Goal: Information Seeking & Learning: Check status

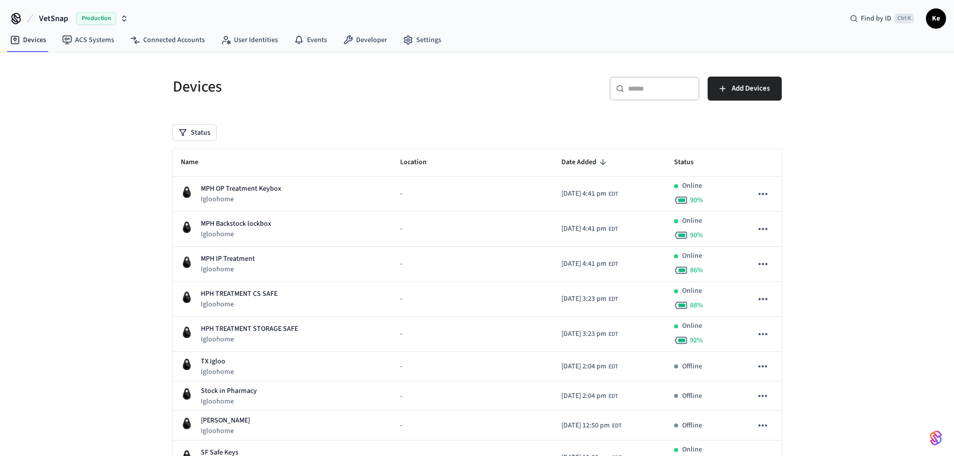
click at [629, 125] on div "Status" at bounding box center [477, 133] width 609 height 16
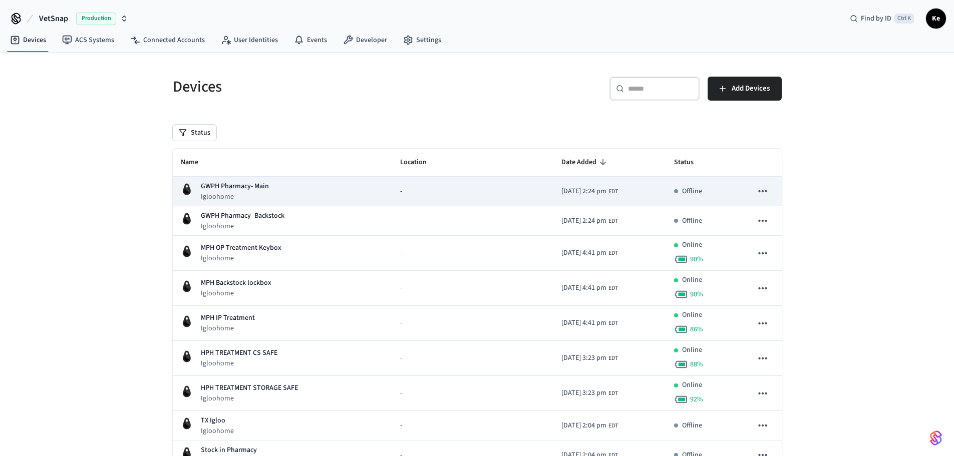
click at [275, 186] on div "GWPH Pharmacy- Main Igloohome" at bounding box center [282, 191] width 203 height 21
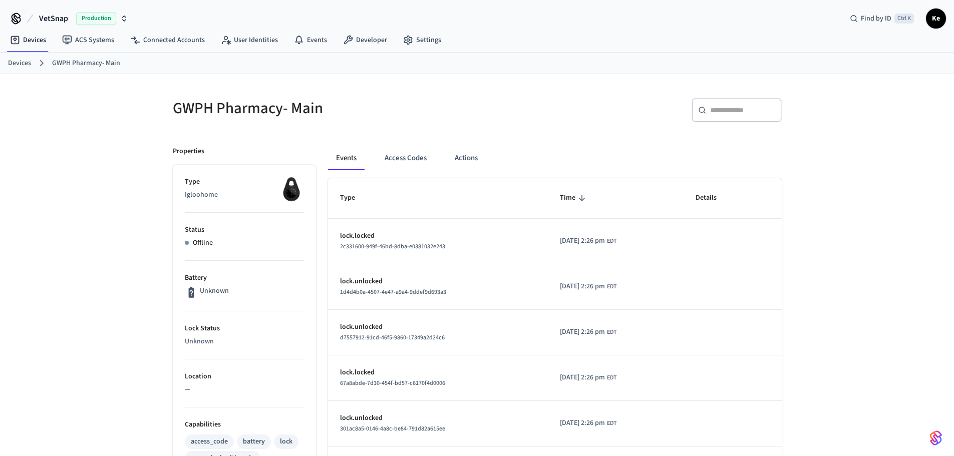
click at [19, 67] on link "Devices" at bounding box center [19, 63] width 23 height 11
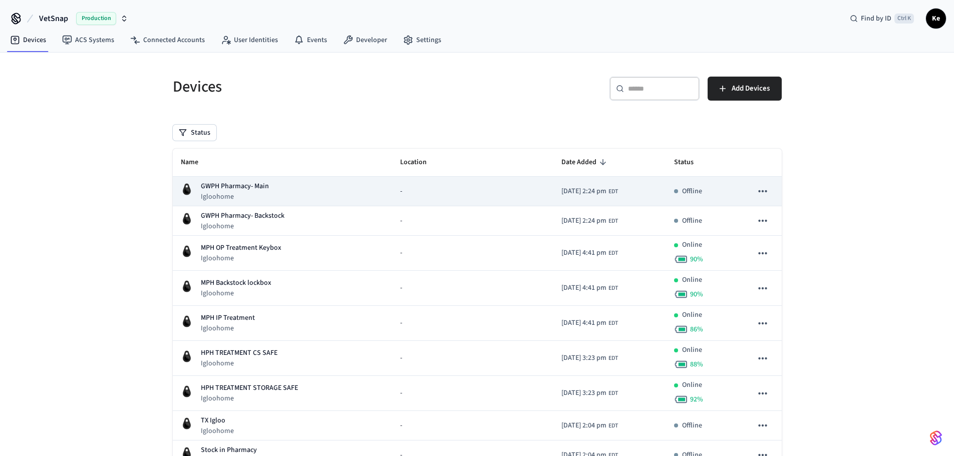
click at [307, 191] on div "GWPH Pharmacy- Main Igloohome" at bounding box center [282, 191] width 203 height 21
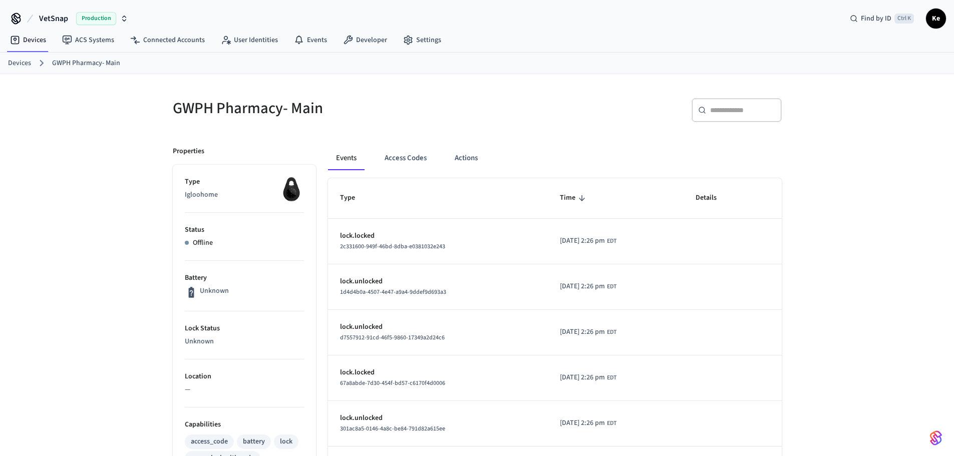
click at [11, 59] on link "Devices" at bounding box center [19, 63] width 23 height 11
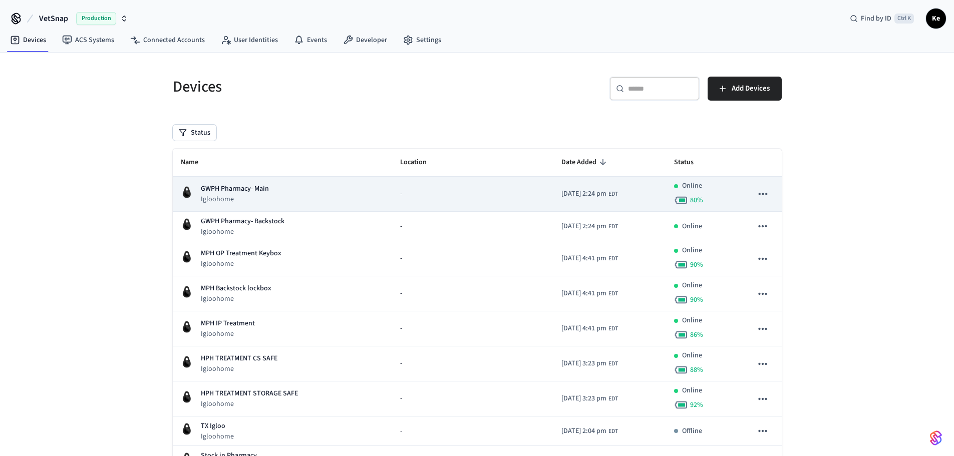
click at [310, 192] on div "GWPH Pharmacy- Main Igloohome" at bounding box center [282, 194] width 203 height 21
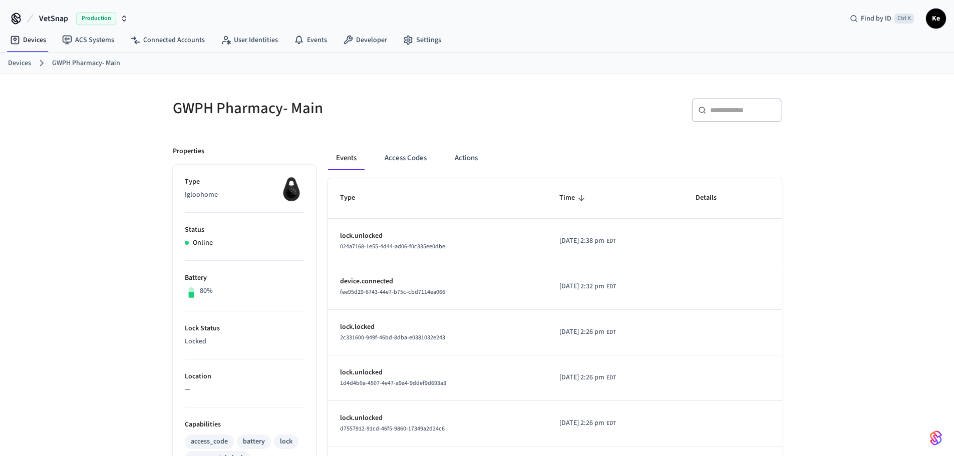
click at [7, 64] on div "Devices GWPH Pharmacy- Main" at bounding box center [477, 64] width 954 height 22
click at [15, 63] on link "Devices" at bounding box center [19, 63] width 23 height 11
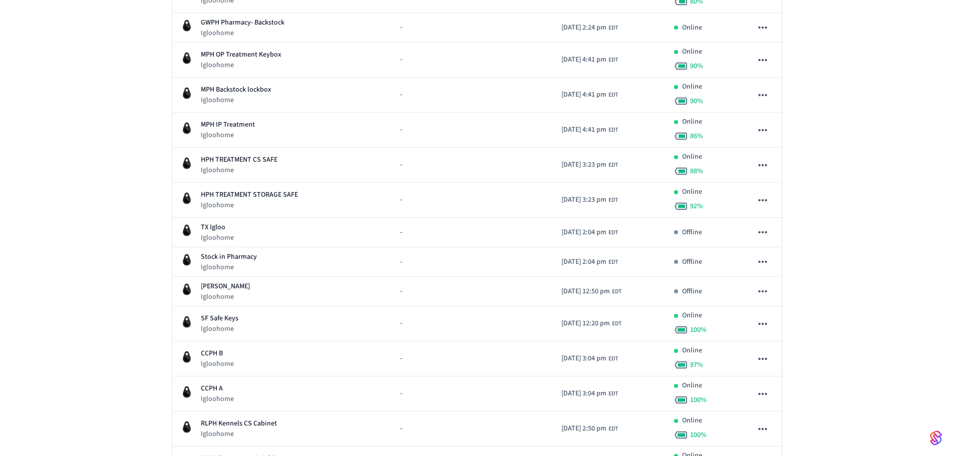
scroll to position [200, 0]
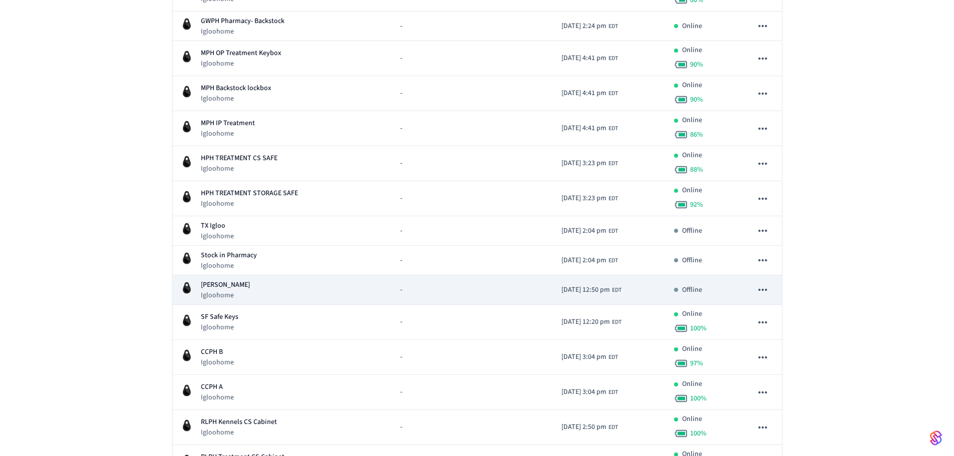
click at [266, 290] on div "Voorhees Igloohome" at bounding box center [282, 290] width 203 height 21
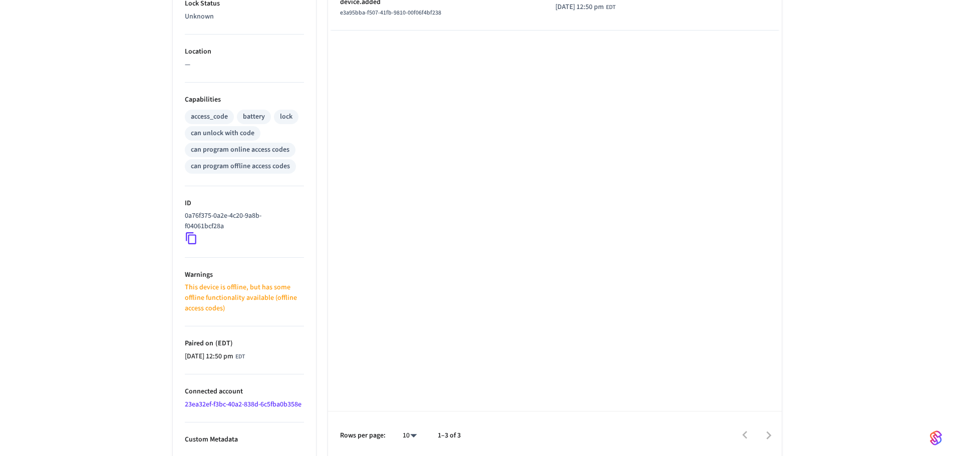
scroll to position [329, 0]
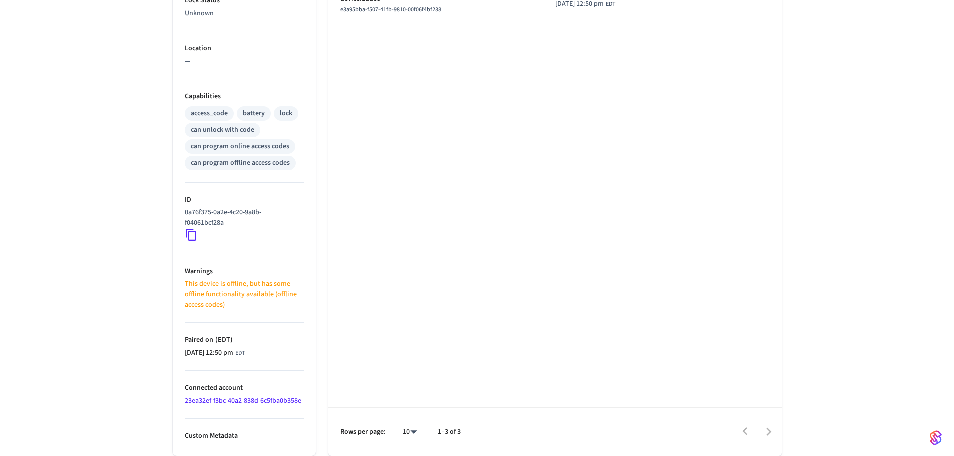
click at [279, 404] on link "23ea32ef-f3bc-40a2-838d-6c5fba0b358e" at bounding box center [243, 401] width 117 height 10
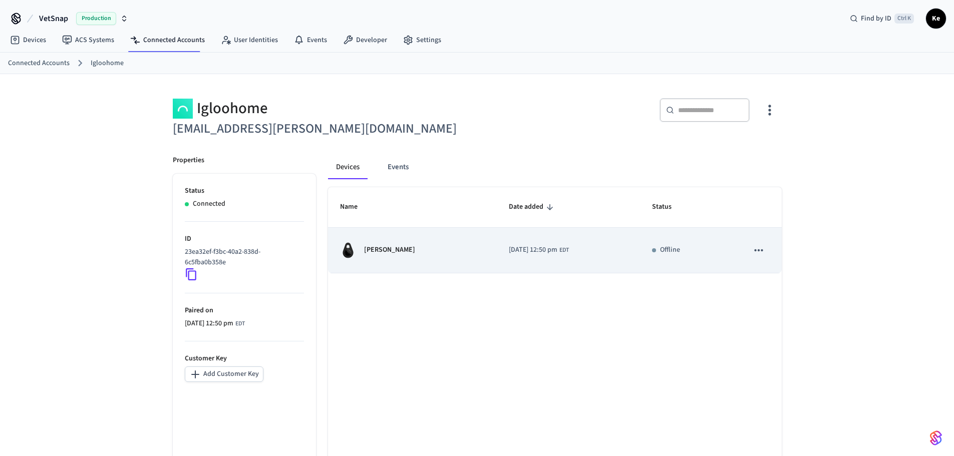
click at [588, 255] on td "2025/10/01 at 12:50 pm EDT" at bounding box center [568, 251] width 143 height 46
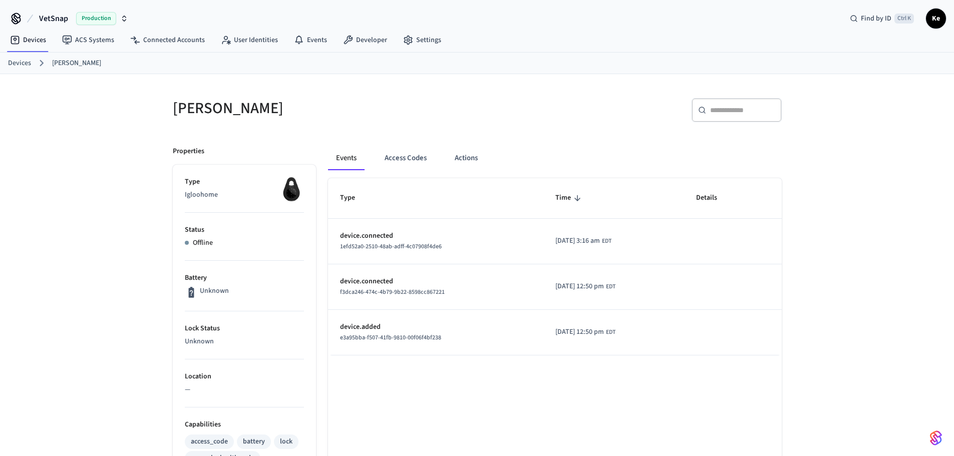
click at [17, 60] on link "Devices" at bounding box center [19, 63] width 23 height 11
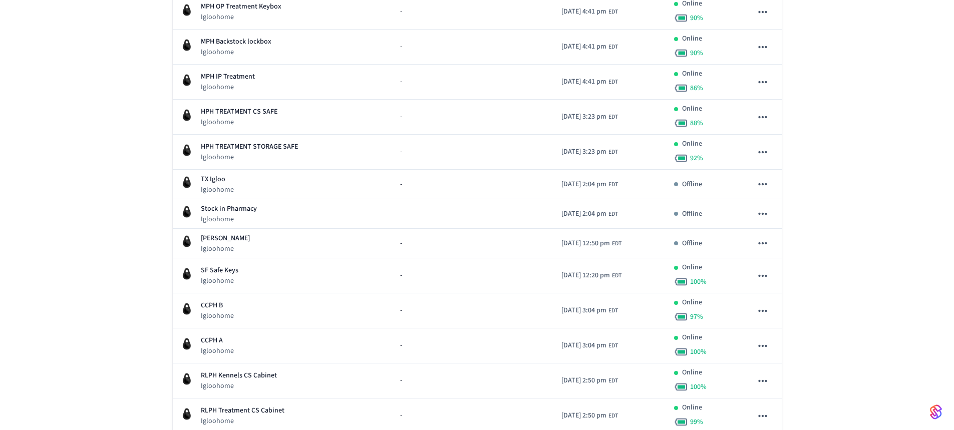
scroll to position [250, 0]
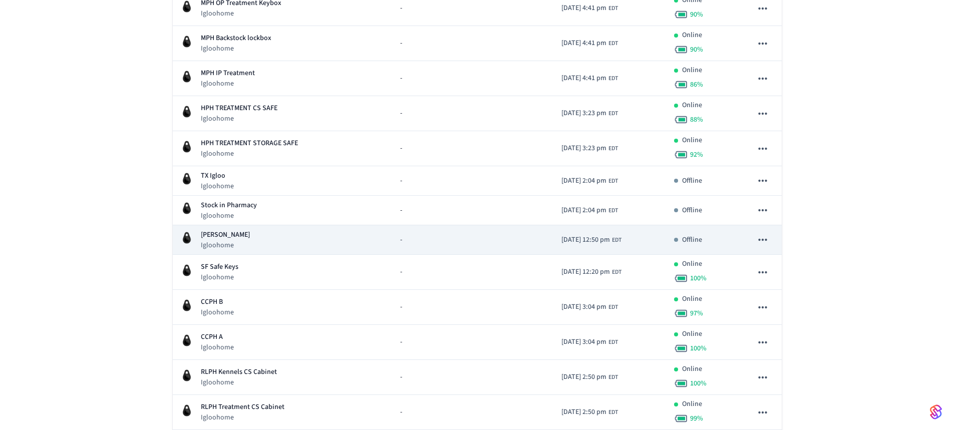
click at [477, 234] on td "-" at bounding box center [472, 240] width 161 height 30
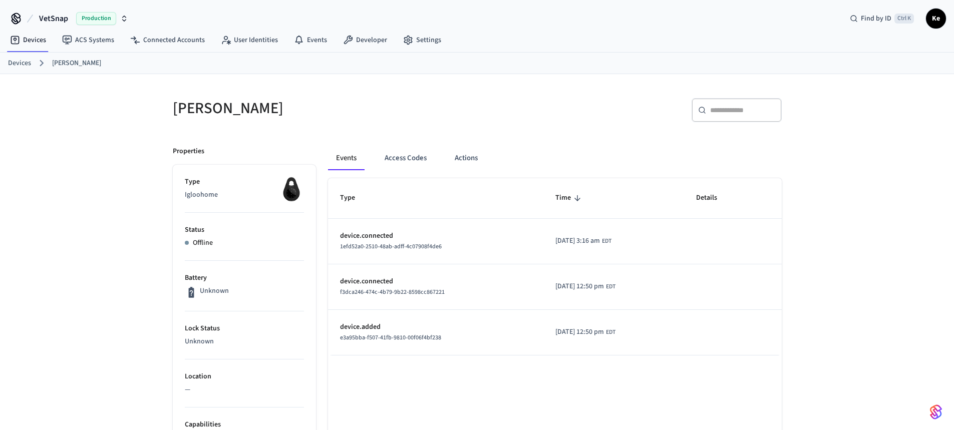
click at [21, 64] on link "Devices" at bounding box center [19, 63] width 23 height 11
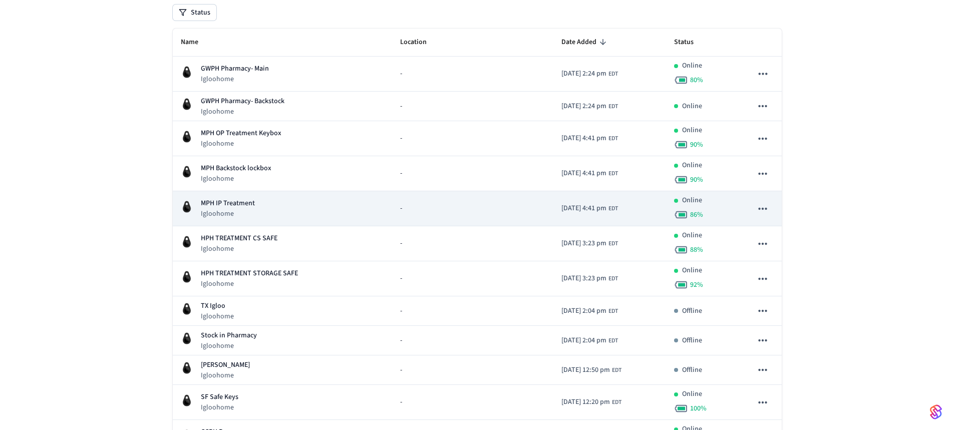
scroll to position [50, 0]
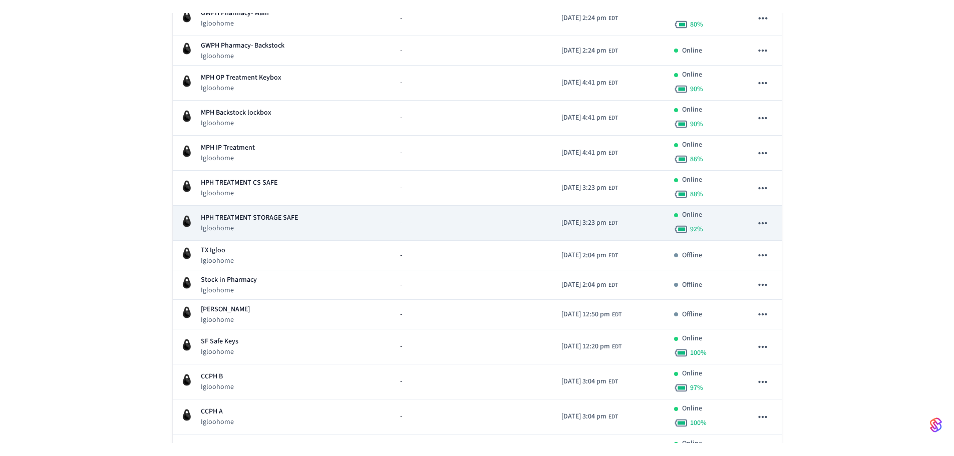
scroll to position [196, 0]
